Goal: Find specific page/section: Find specific page/section

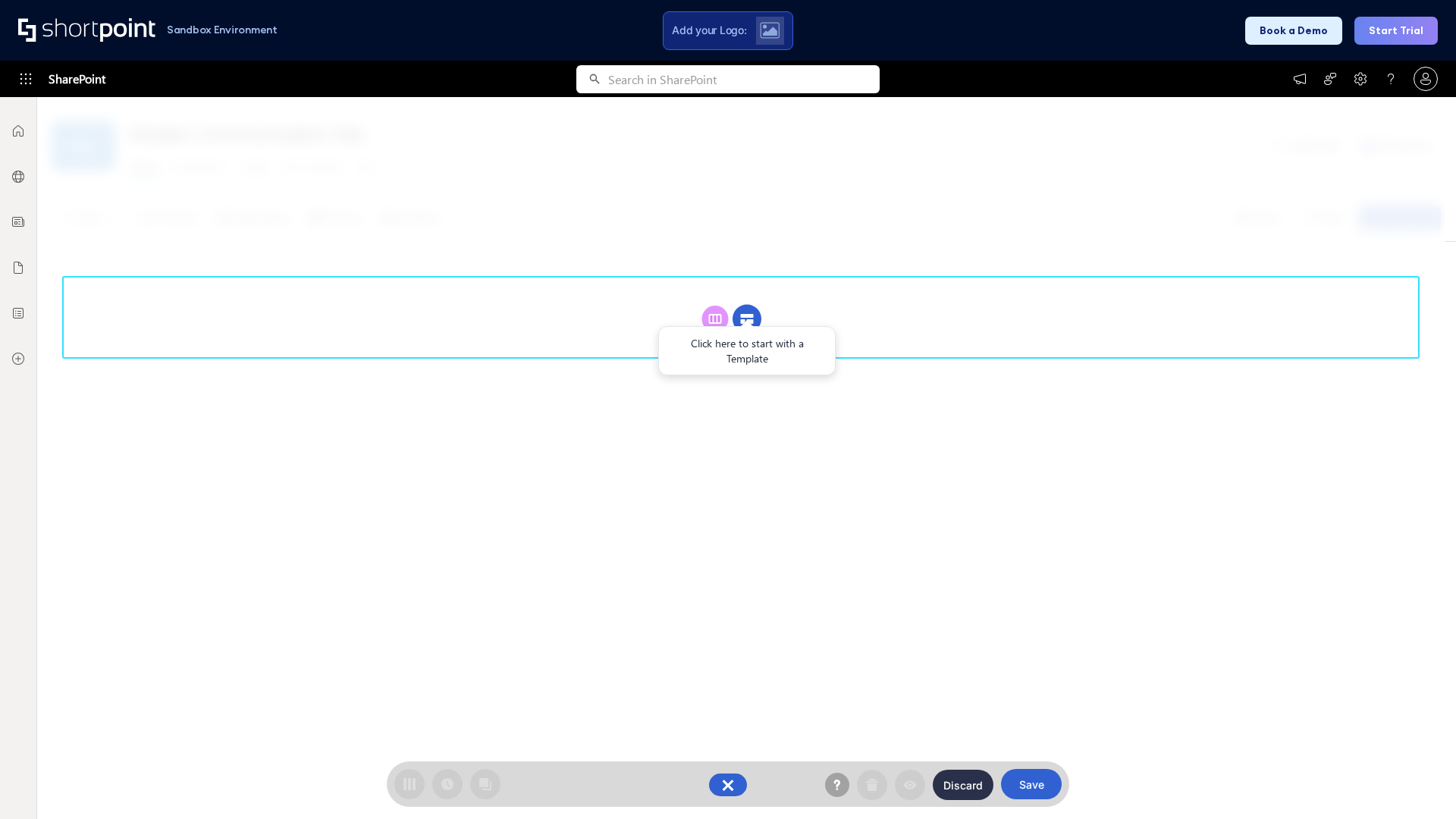
click at [747, 319] on circle at bounding box center [747, 319] width 29 height 29
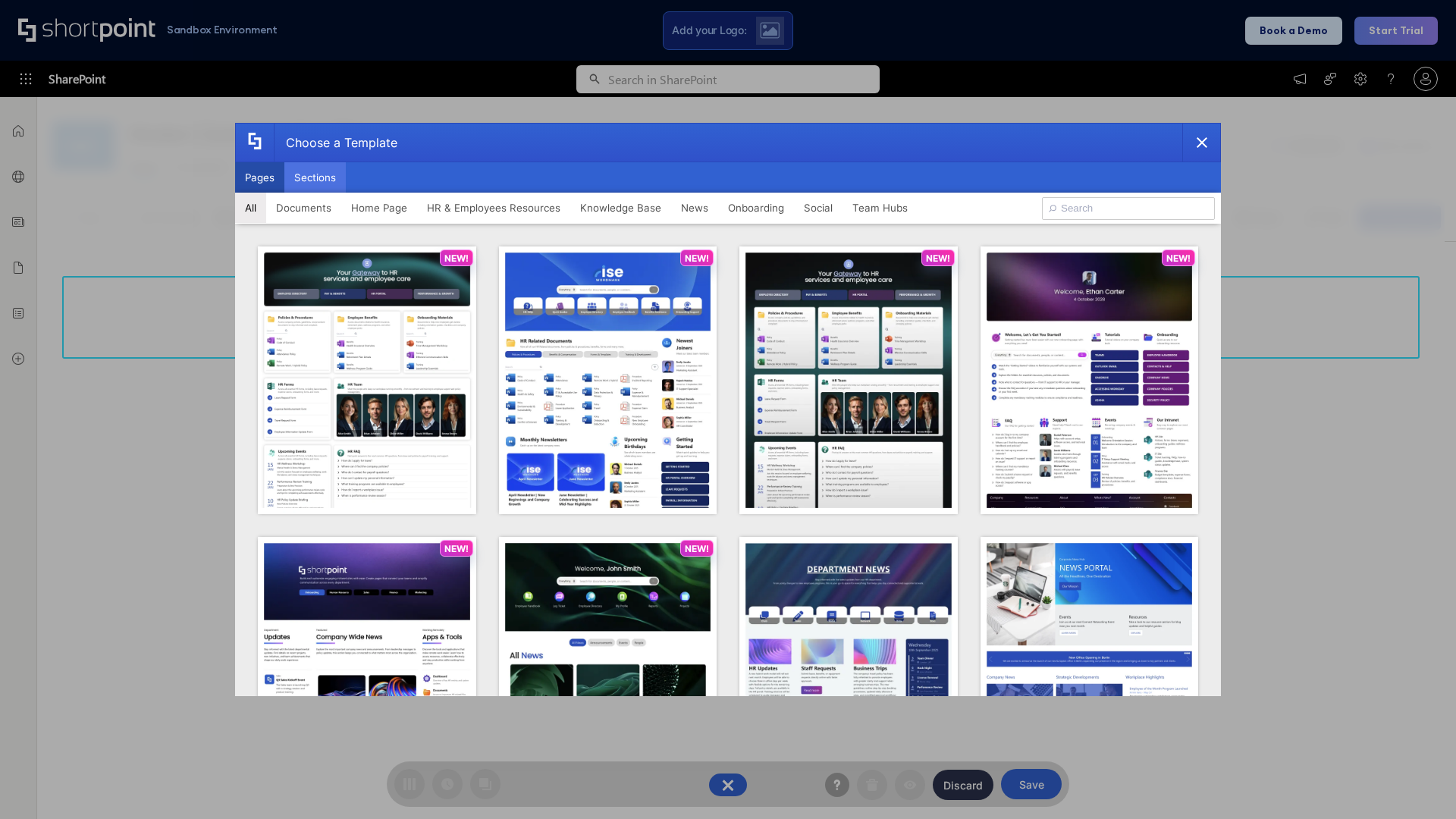
click at [315, 177] on button "Sections" at bounding box center [315, 177] width 61 height 31
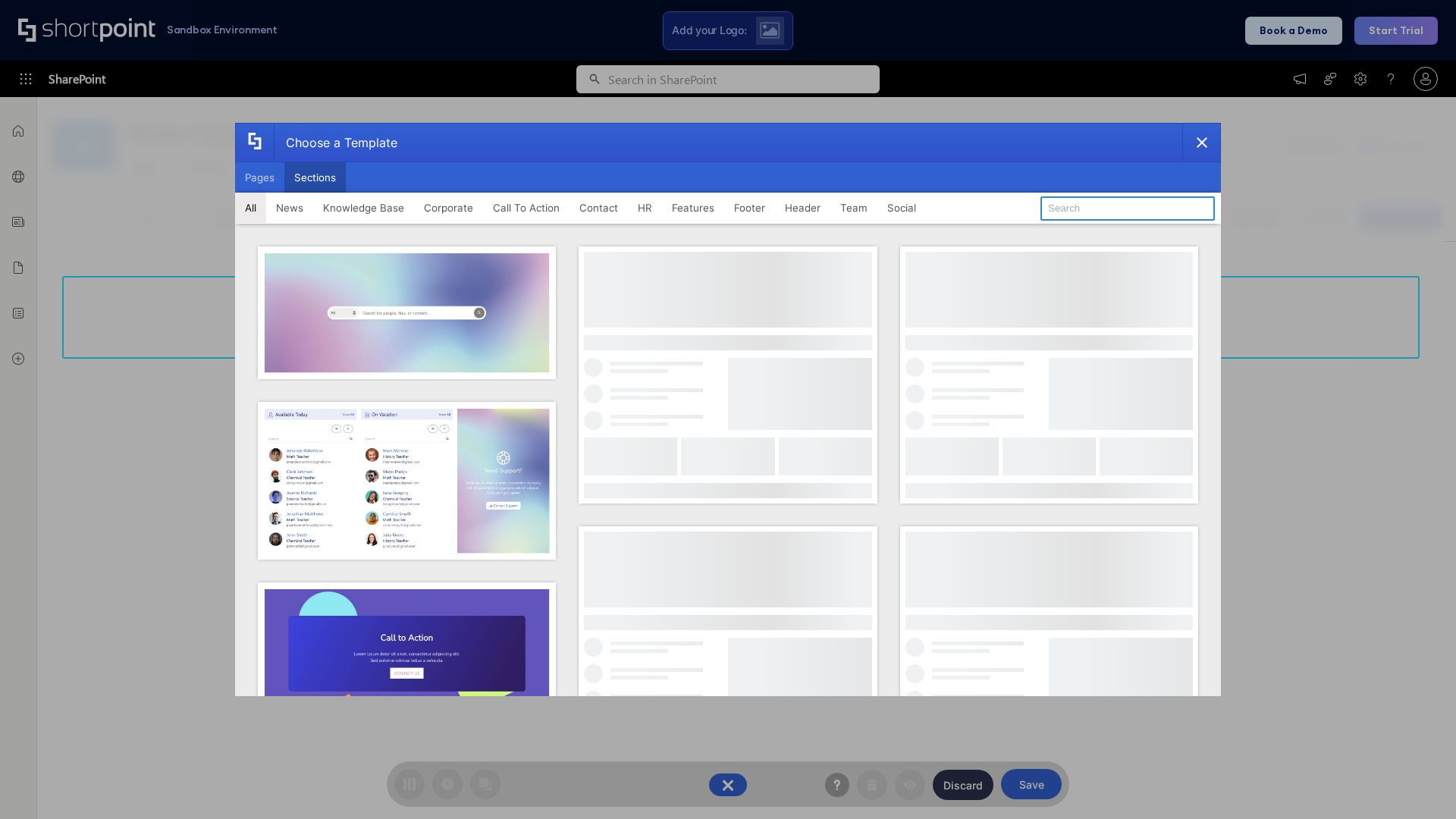
type input "Knowledge Base 3"
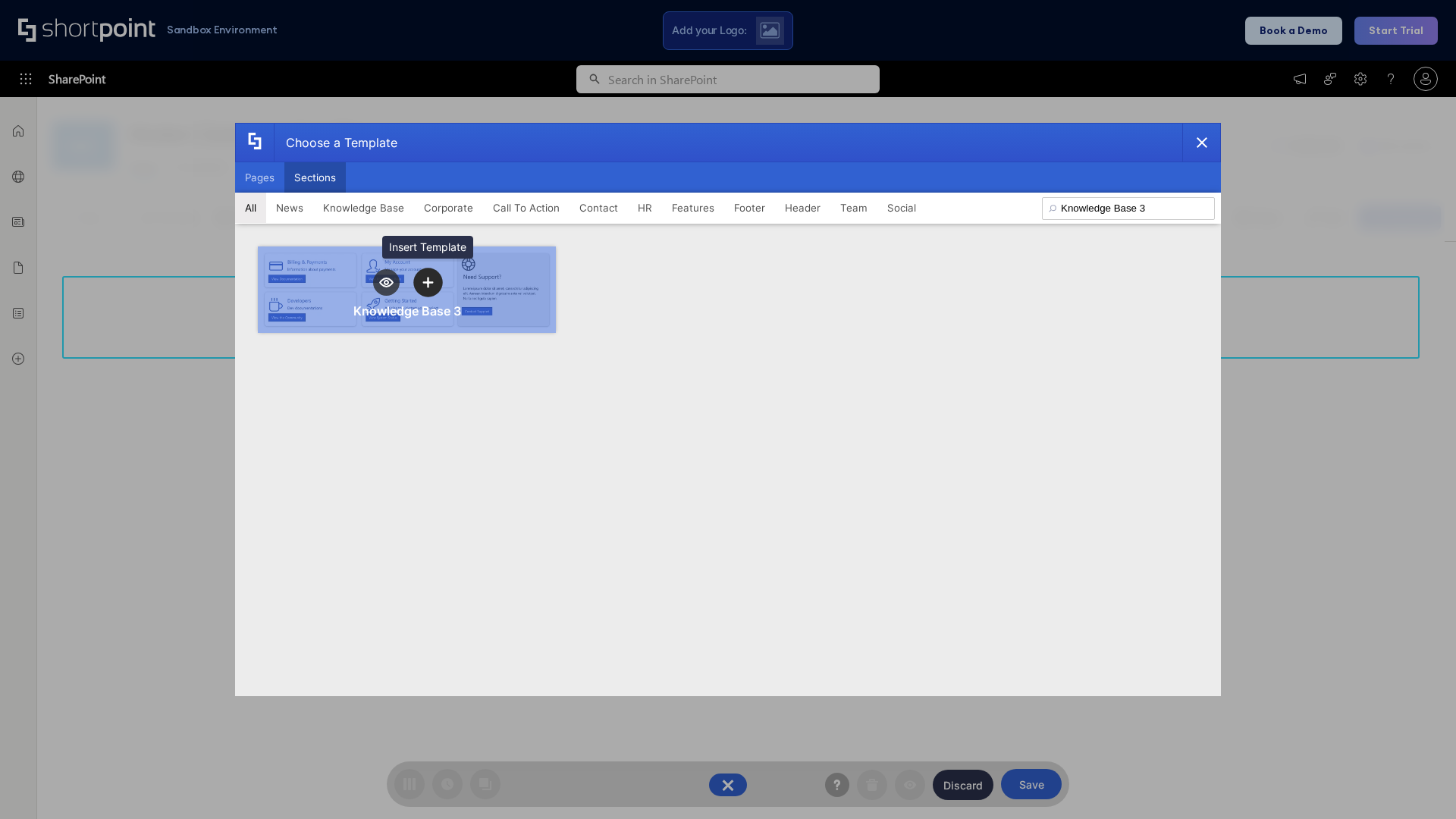
click at [428, 282] on icon "template selector" at bounding box center [428, 282] width 11 height 11
